Goal: Navigation & Orientation: Find specific page/section

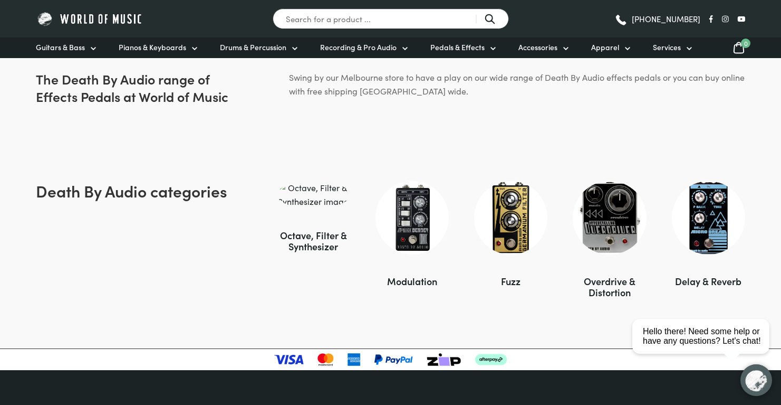
click at [601, 286] on div "Overdrive & Distortion" at bounding box center [609, 286] width 73 height 22
